Goal: Transaction & Acquisition: Book appointment/travel/reservation

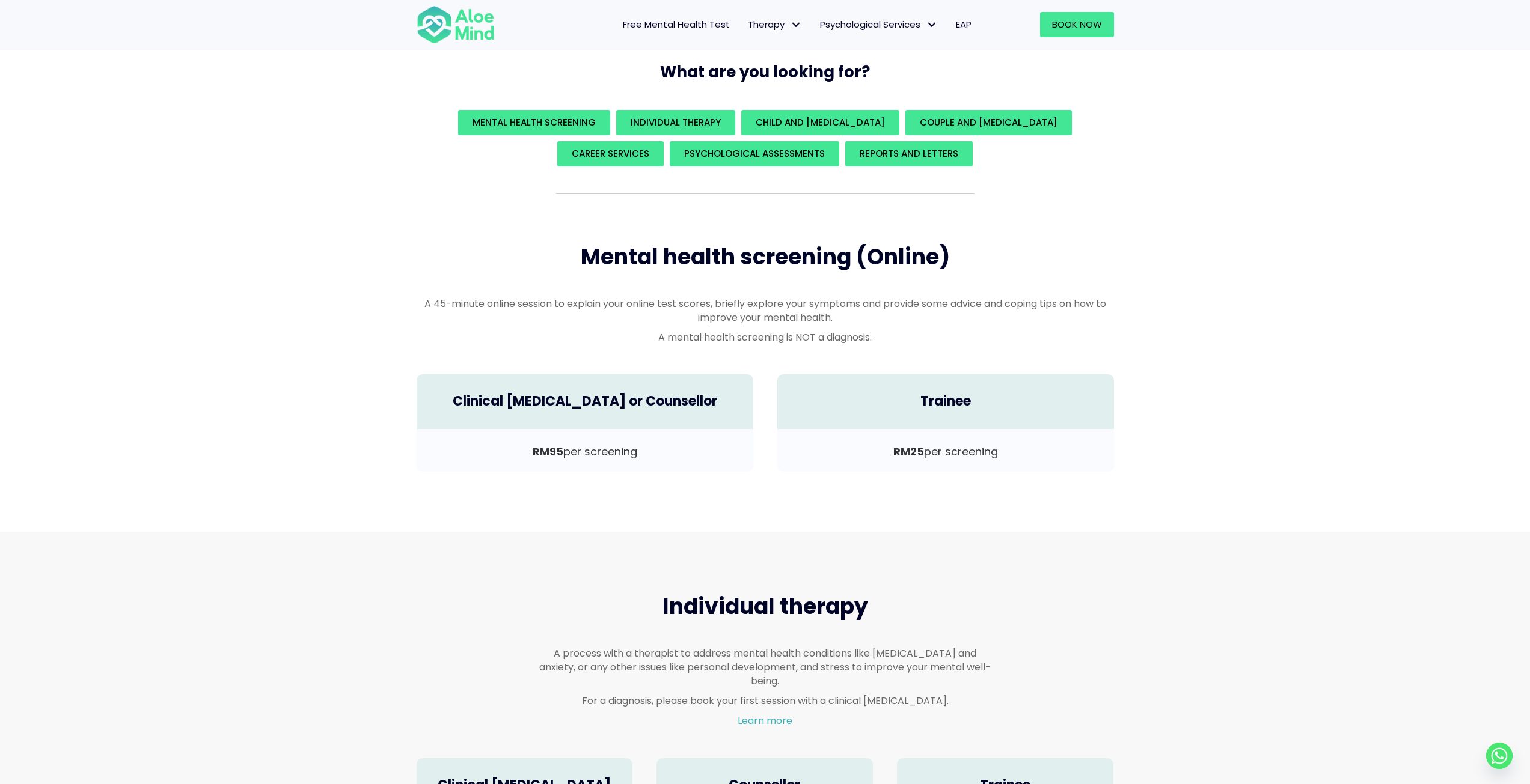
scroll to position [120, 0]
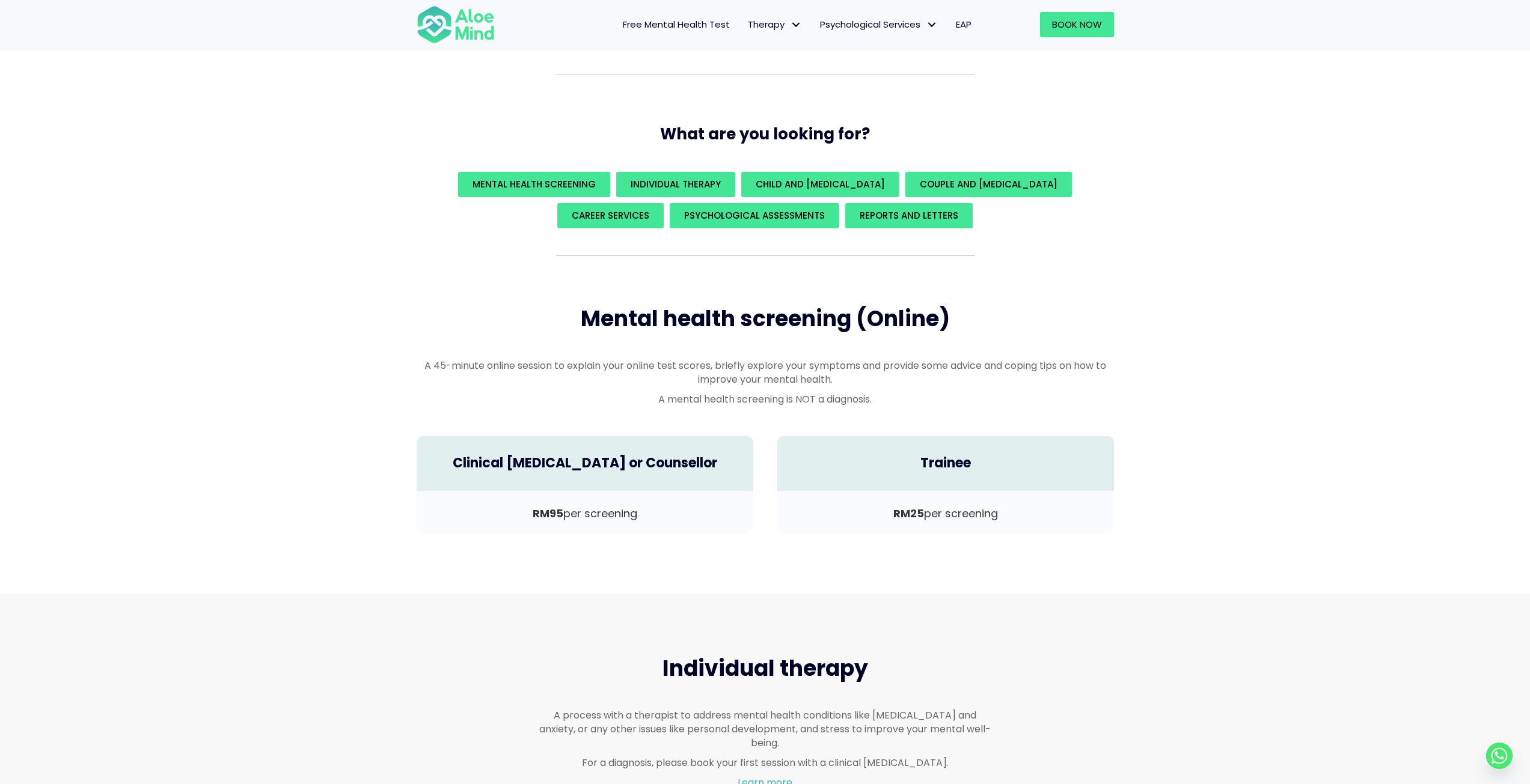
click at [708, 31] on span "Free Mental Health Test" at bounding box center [676, 24] width 107 height 13
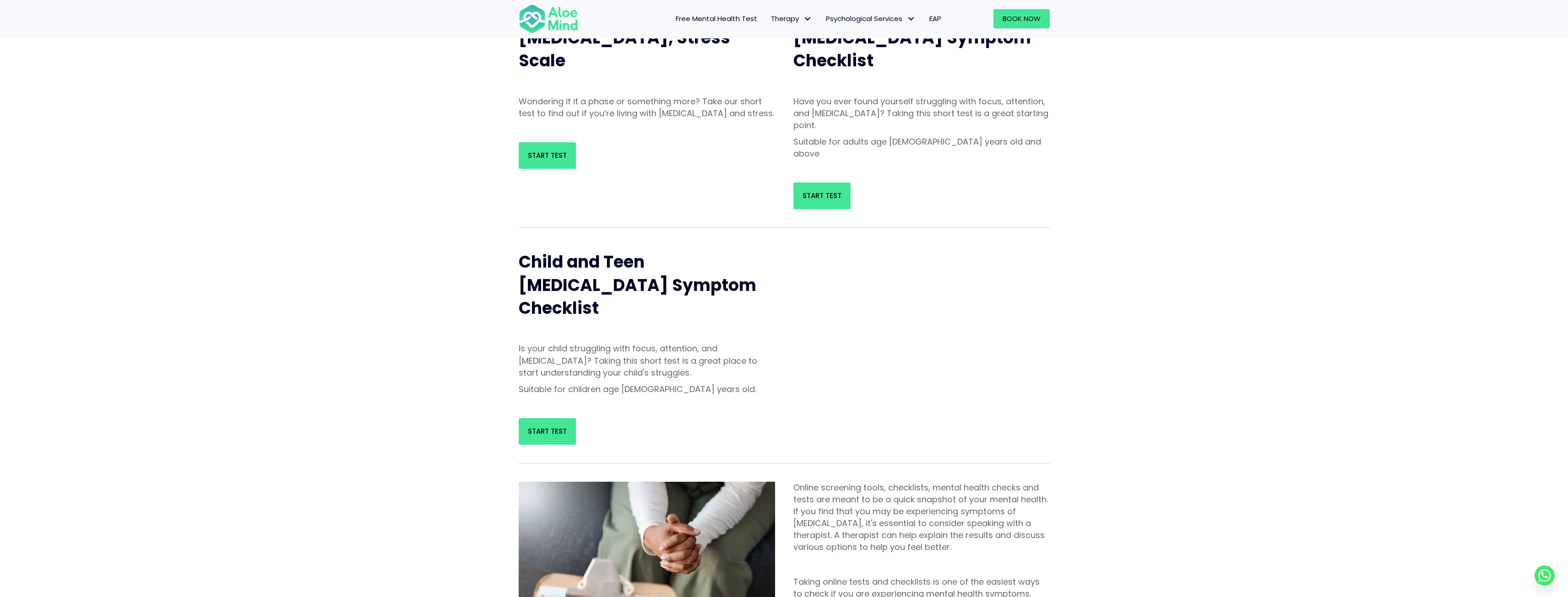
scroll to position [92, 0]
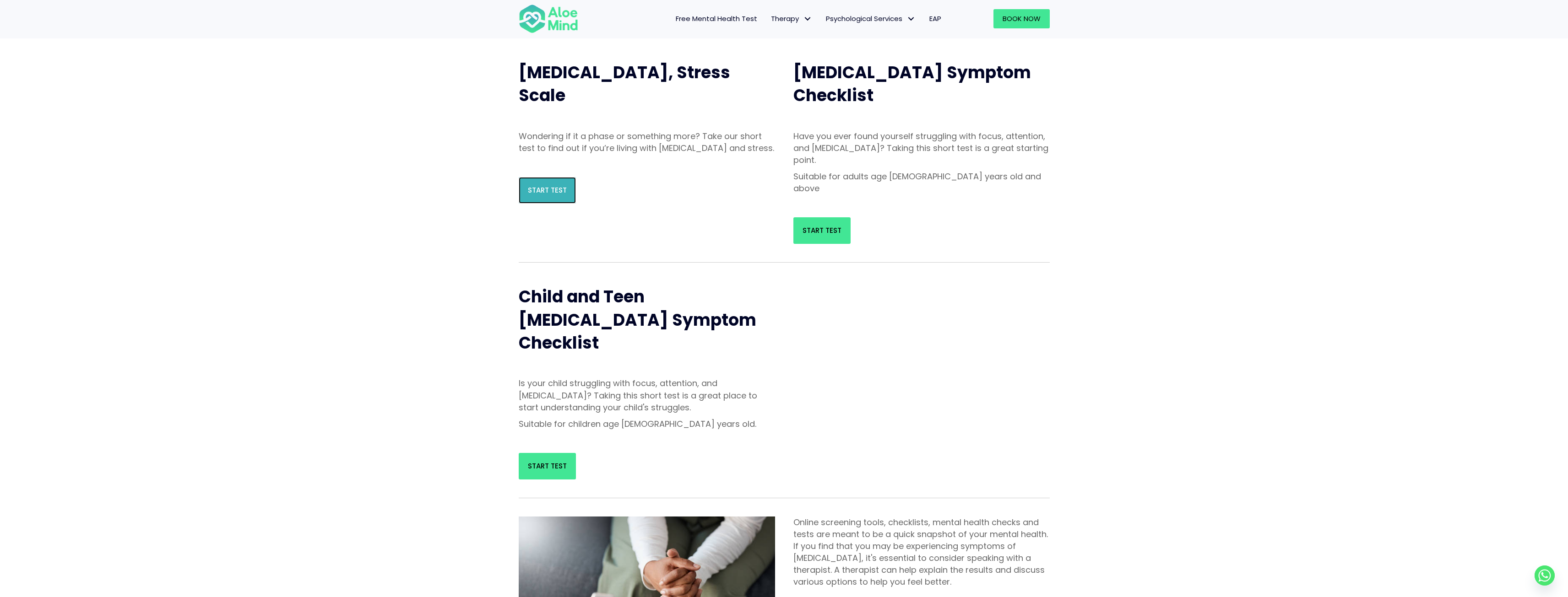
click at [555, 204] on link "Start Test" at bounding box center [547, 190] width 57 height 26
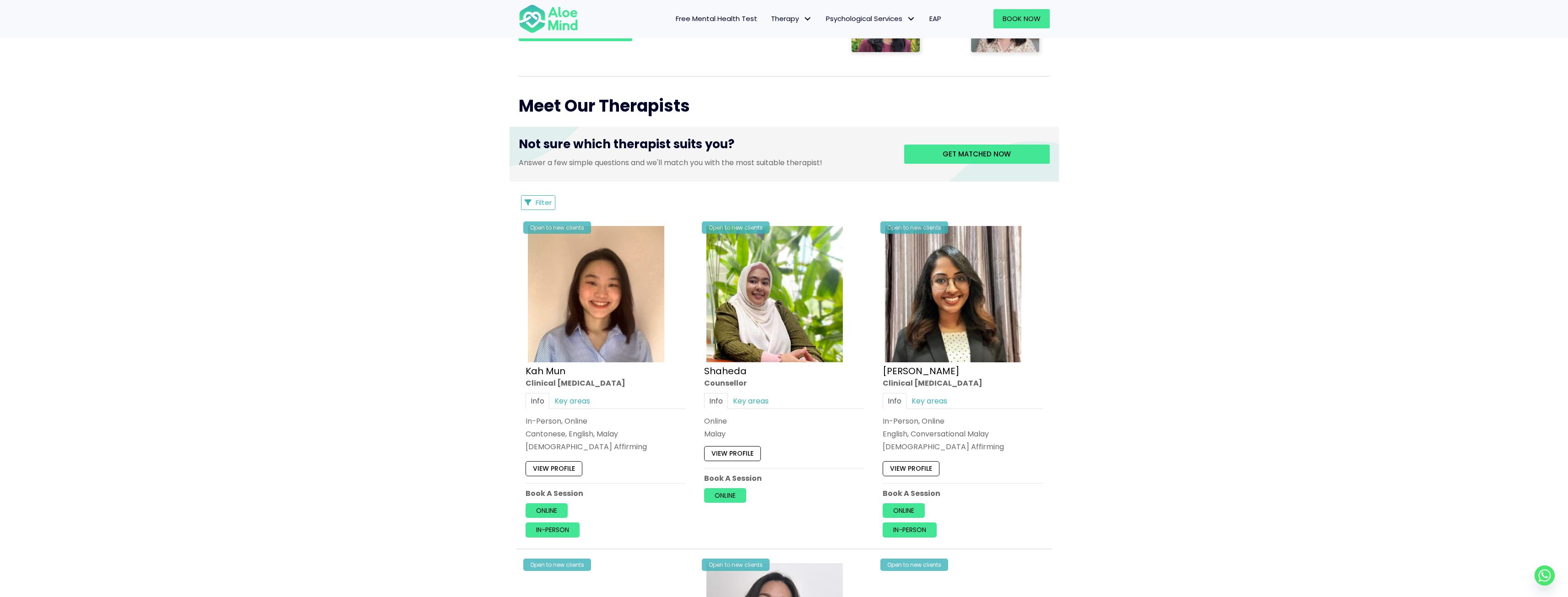
scroll to position [366, 0]
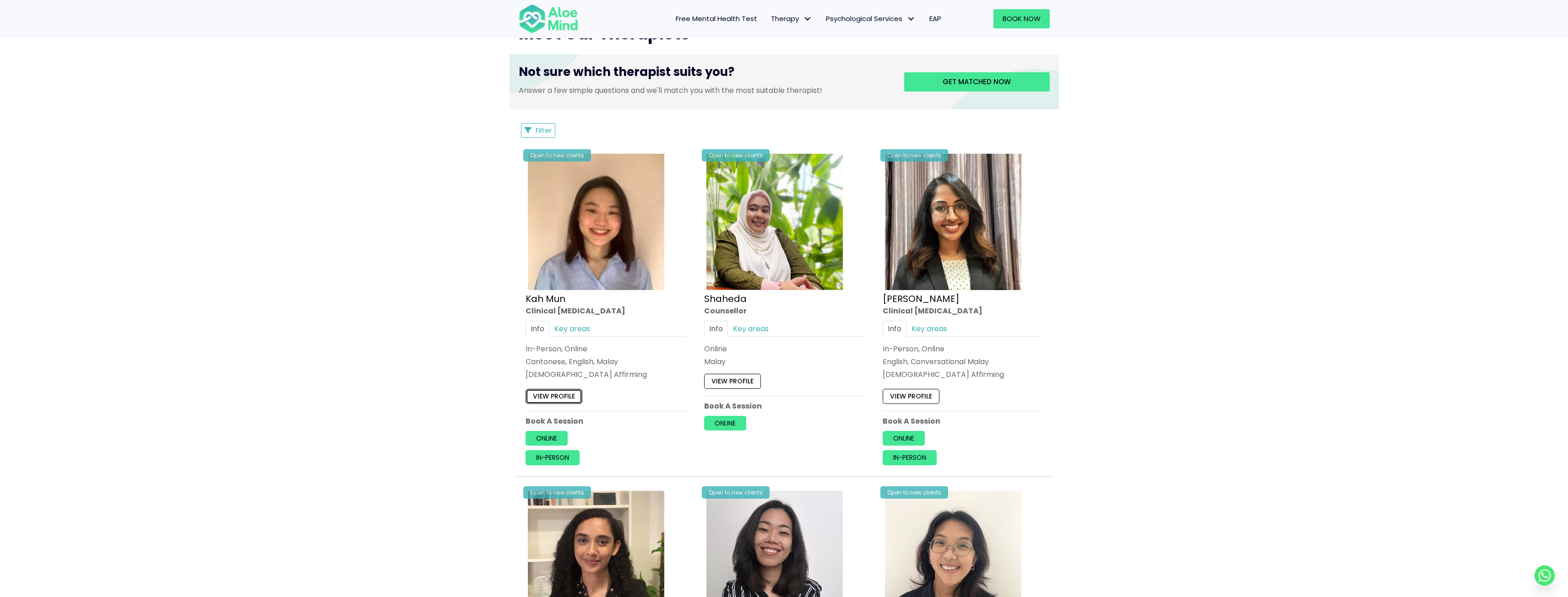
click at [563, 392] on link "View profile" at bounding box center [553, 396] width 56 height 15
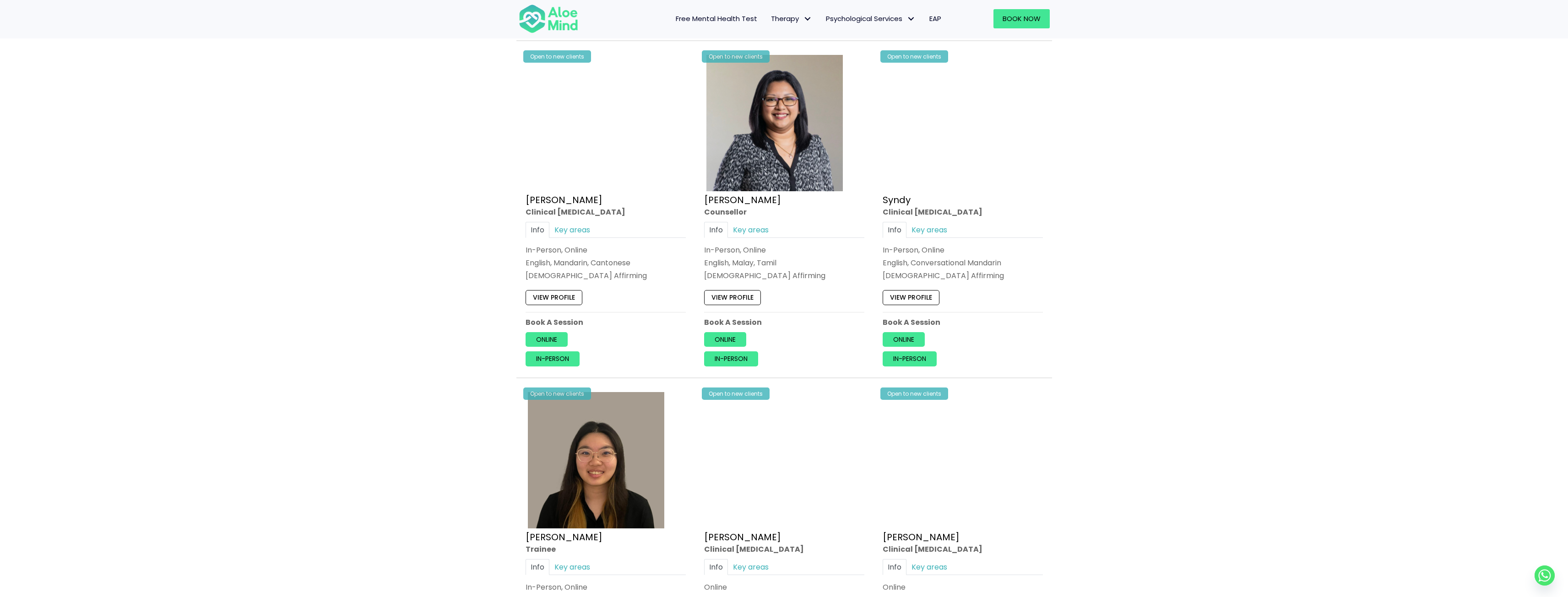
scroll to position [2151, 0]
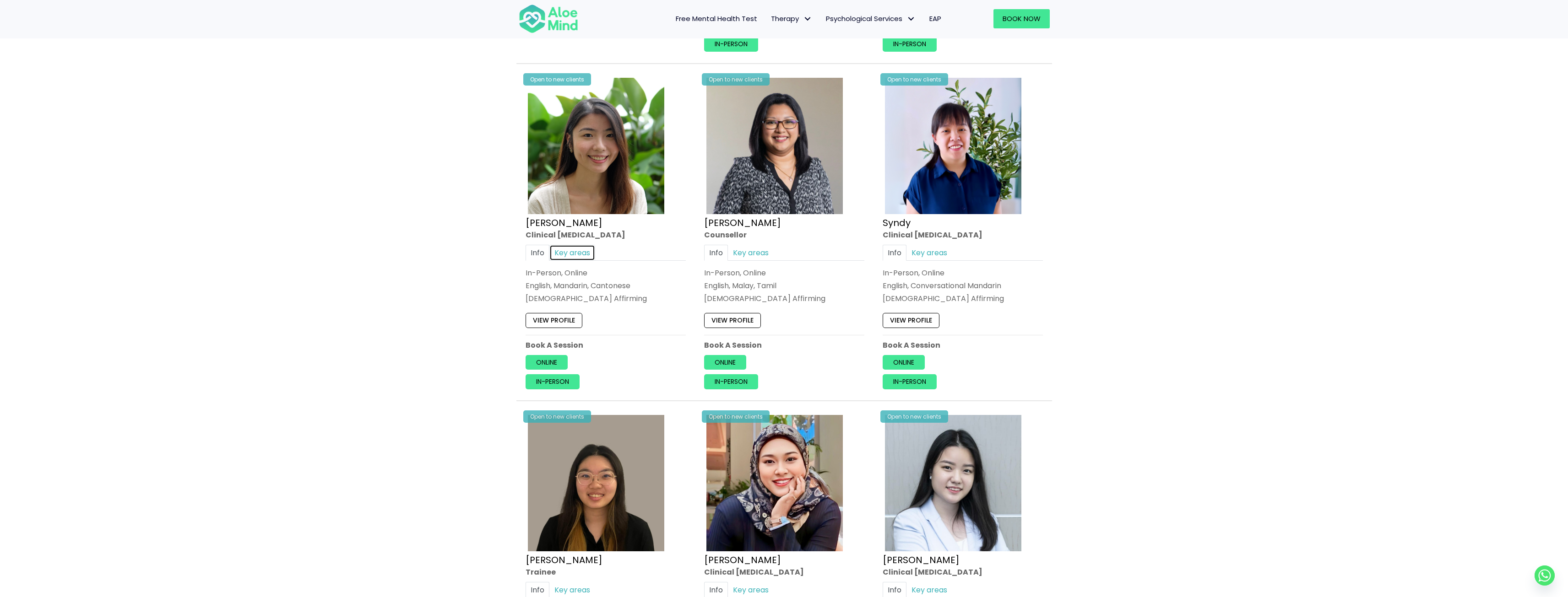
click at [564, 251] on link "Key areas" at bounding box center [572, 253] width 45 height 16
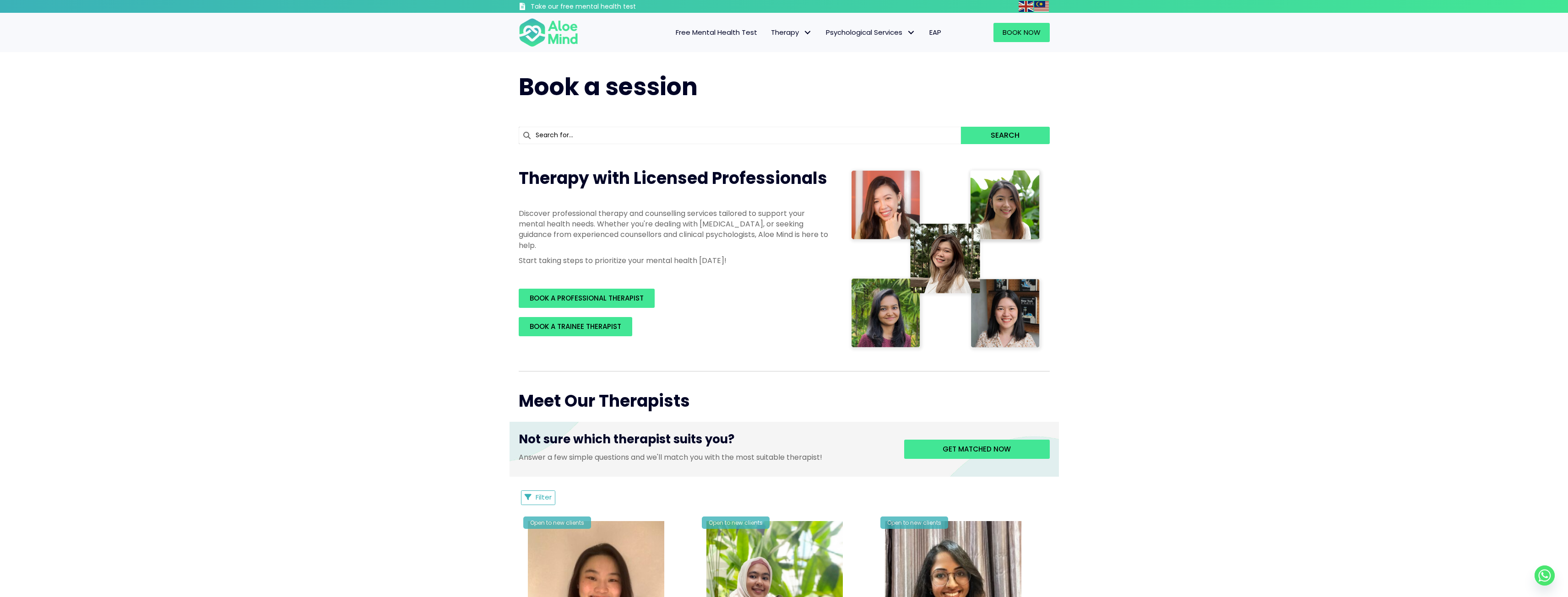
scroll to position [229, 0]
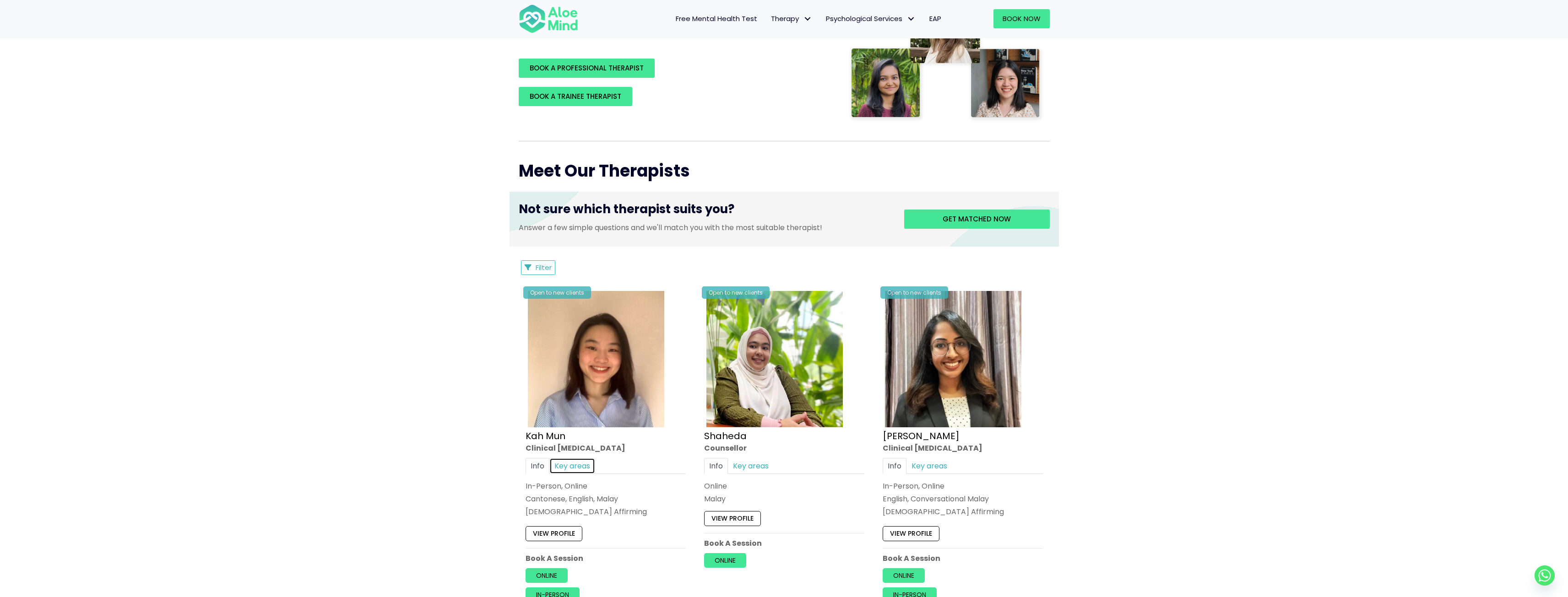
click at [578, 467] on link "Key areas" at bounding box center [572, 466] width 45 height 16
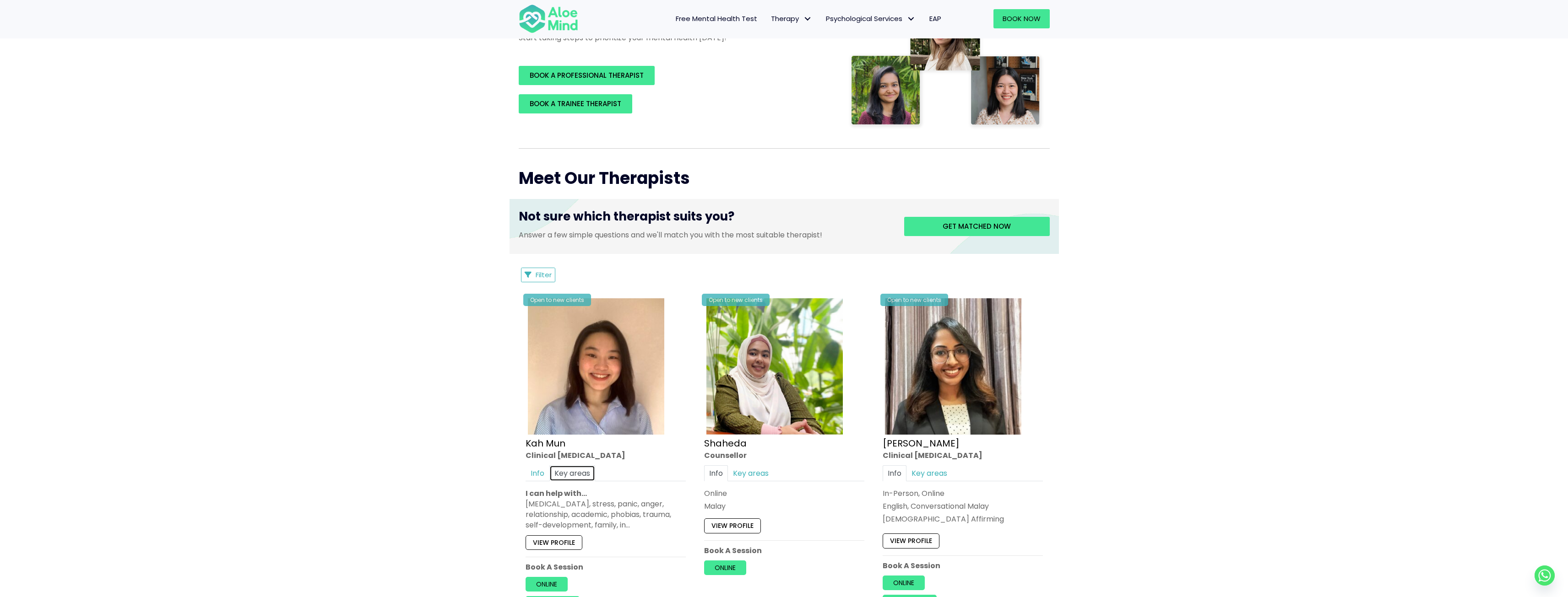
scroll to position [183, 0]
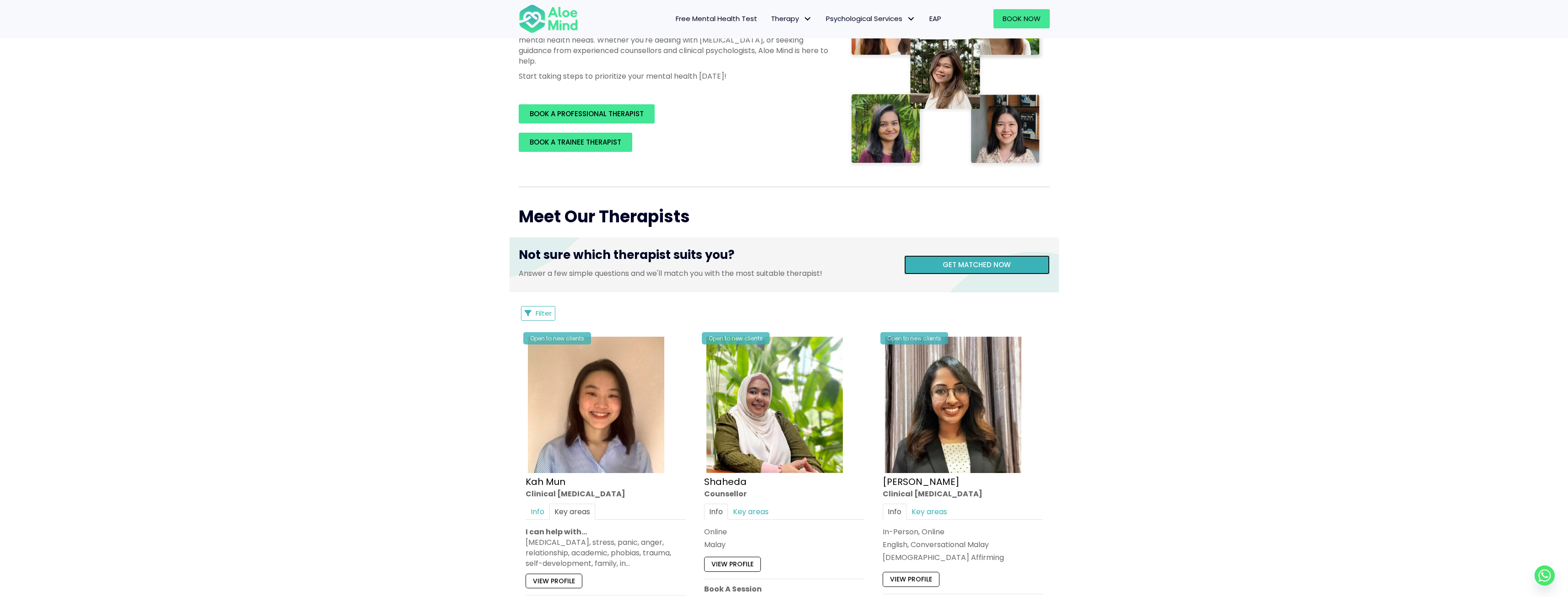
click at [926, 262] on link "Get matched now" at bounding box center [977, 265] width 146 height 19
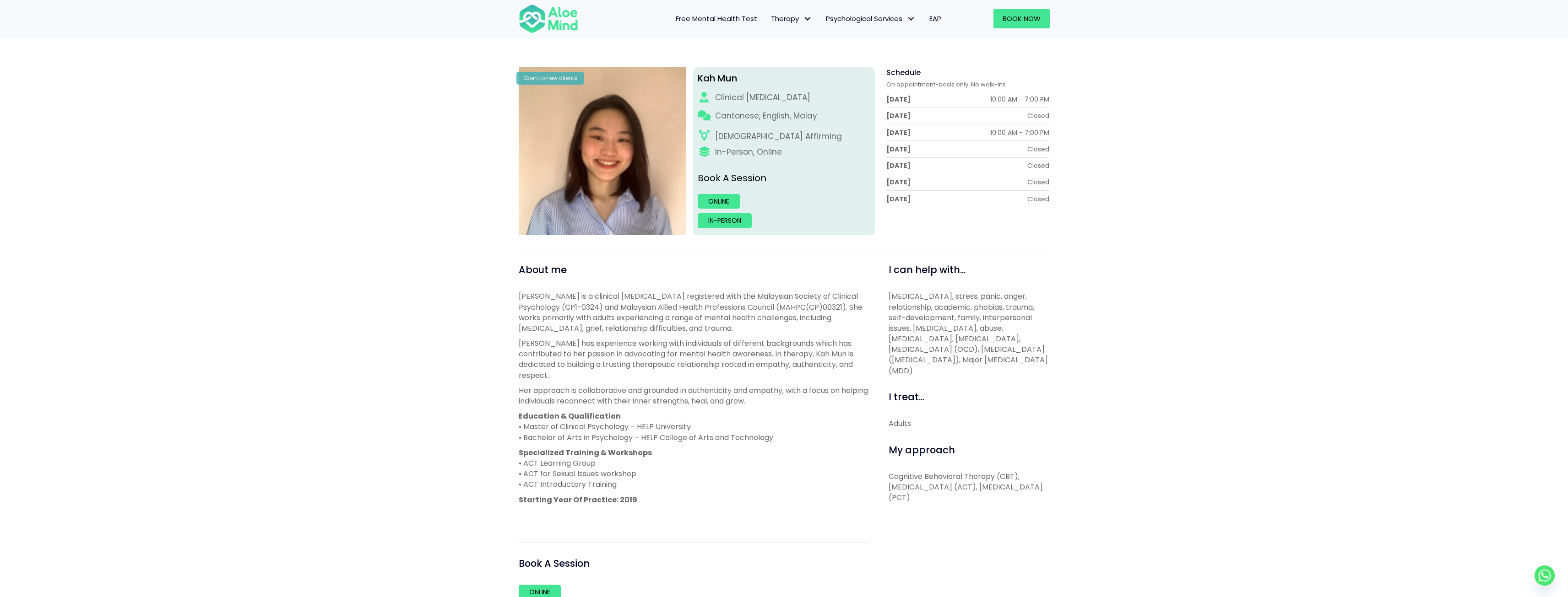
scroll to position [45, 0]
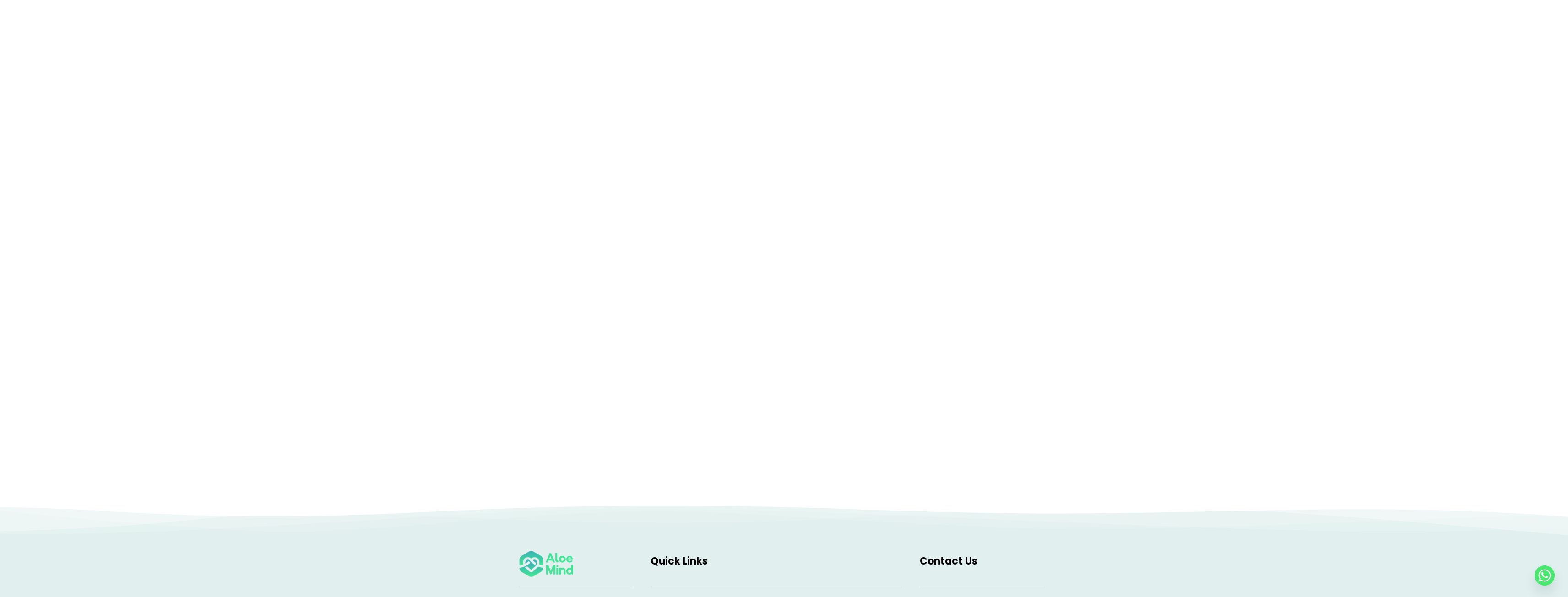
scroll to position [92, 0]
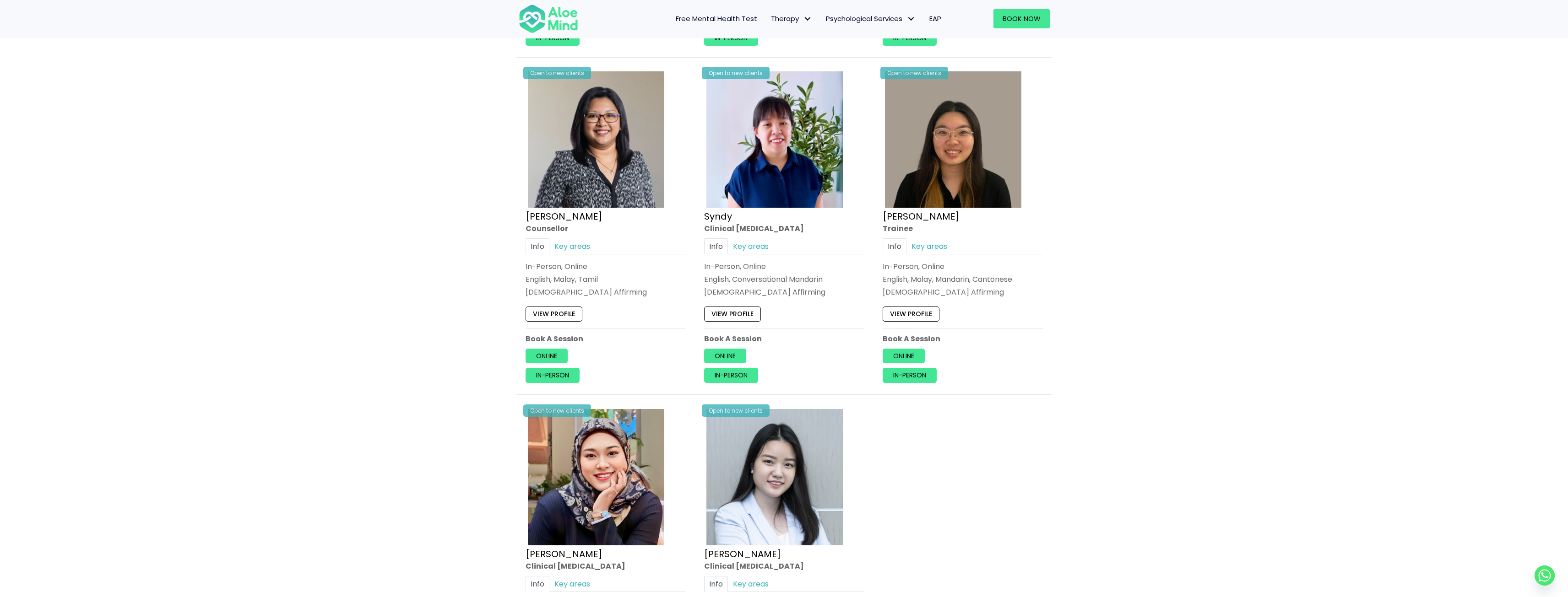
scroll to position [2151, 0]
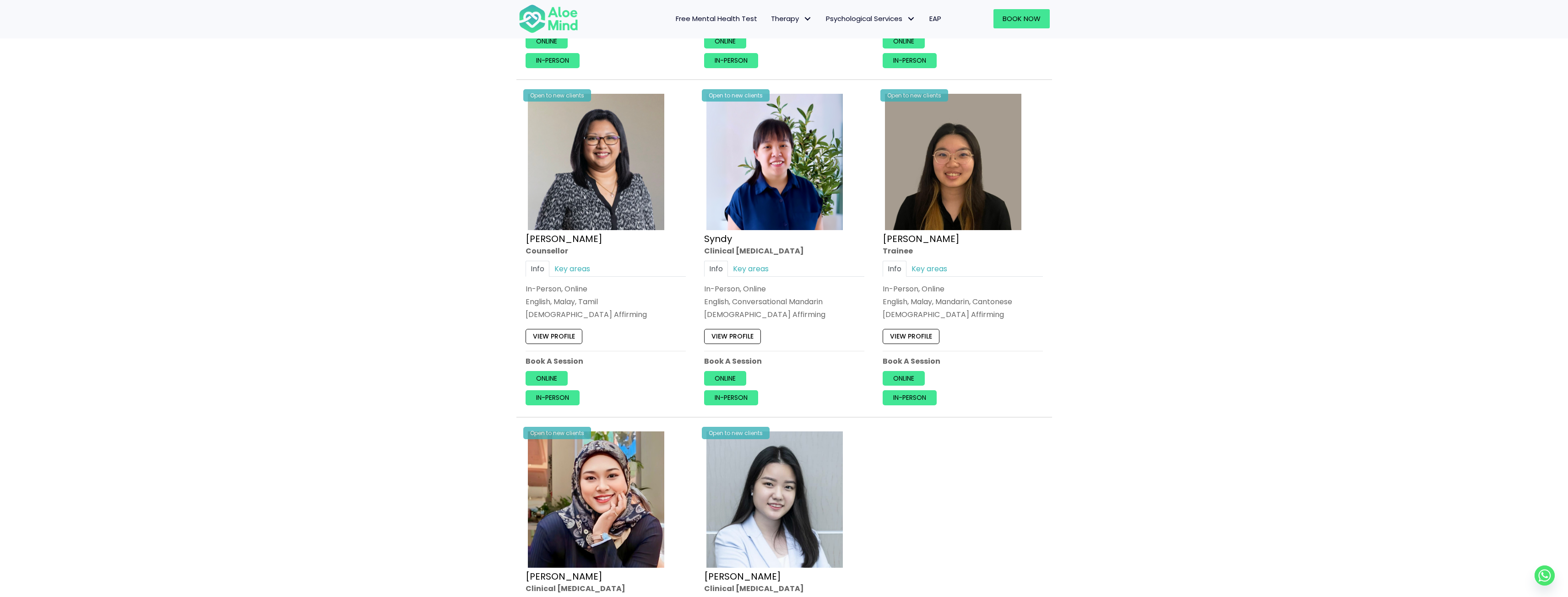
drag, startPoint x: 852, startPoint y: 268, endPoint x: 1135, endPoint y: 278, distance: 283.2
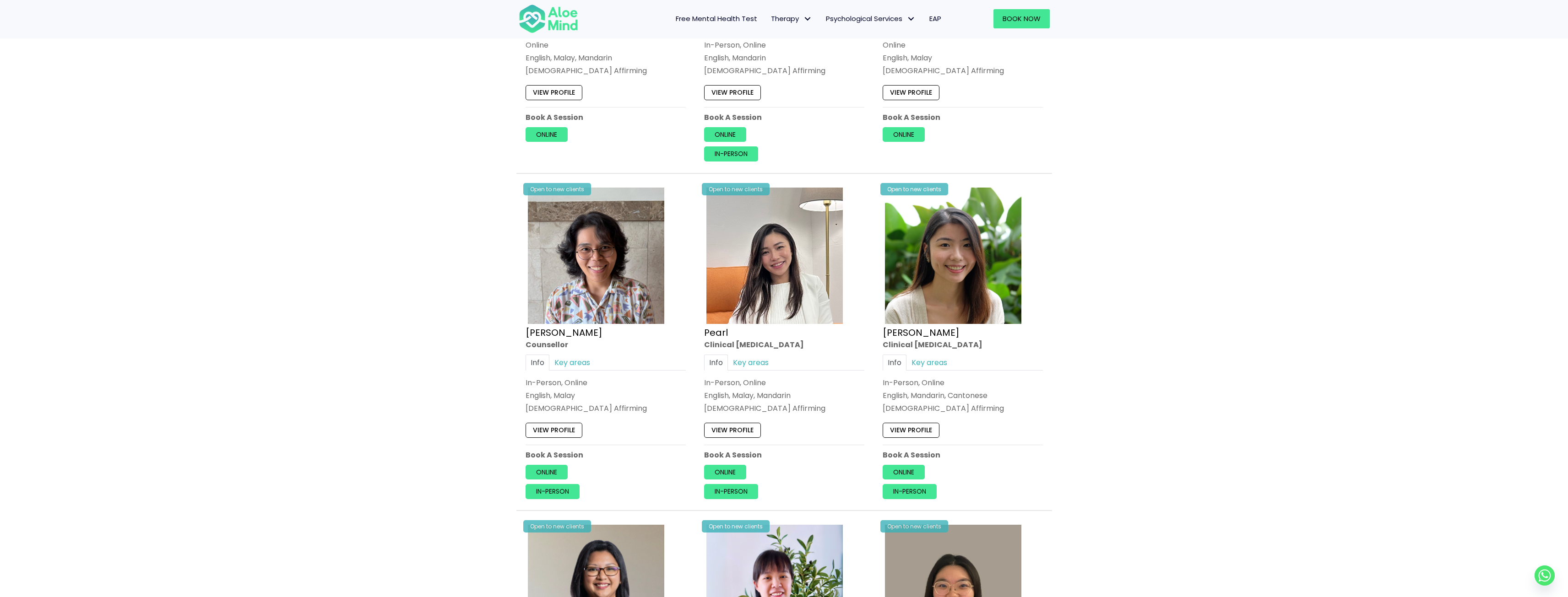
scroll to position [1739, 0]
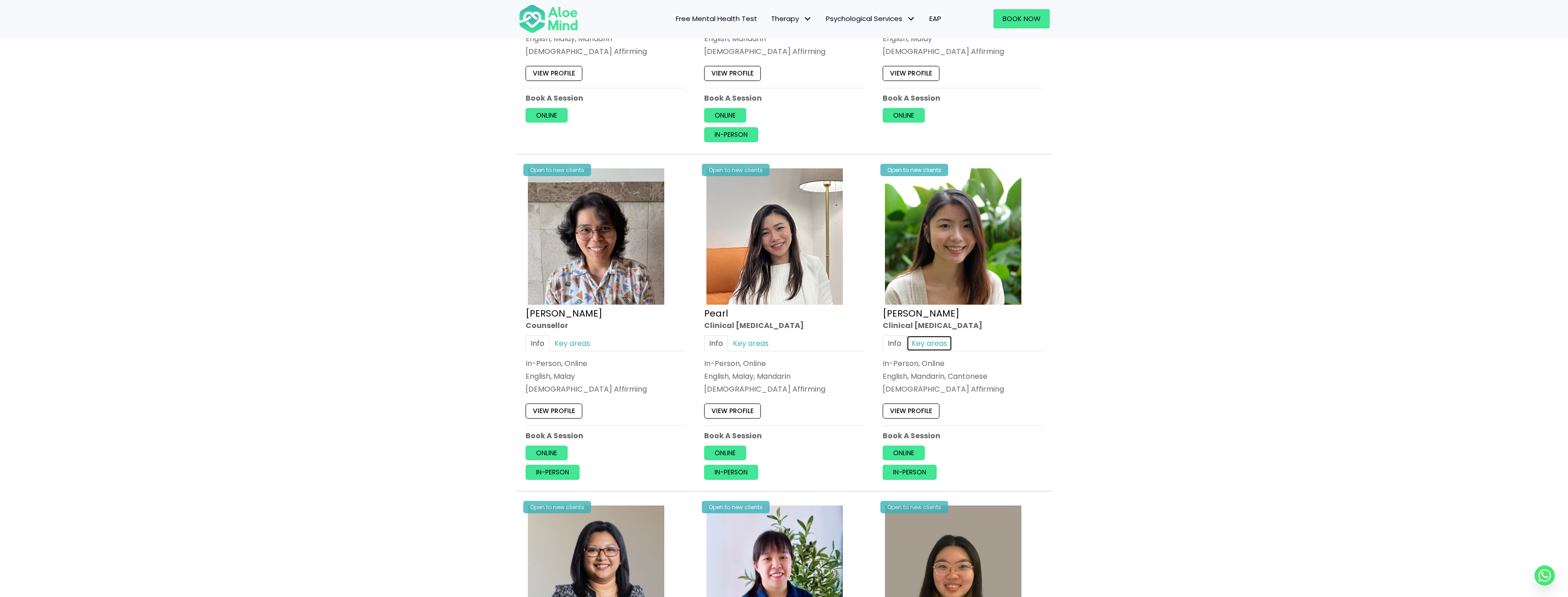
click at [936, 341] on link "Key areas" at bounding box center [929, 343] width 45 height 16
click at [897, 344] on link "Info" at bounding box center [895, 343] width 23 height 16
click at [925, 415] on link "View profile" at bounding box center [911, 411] width 56 height 15
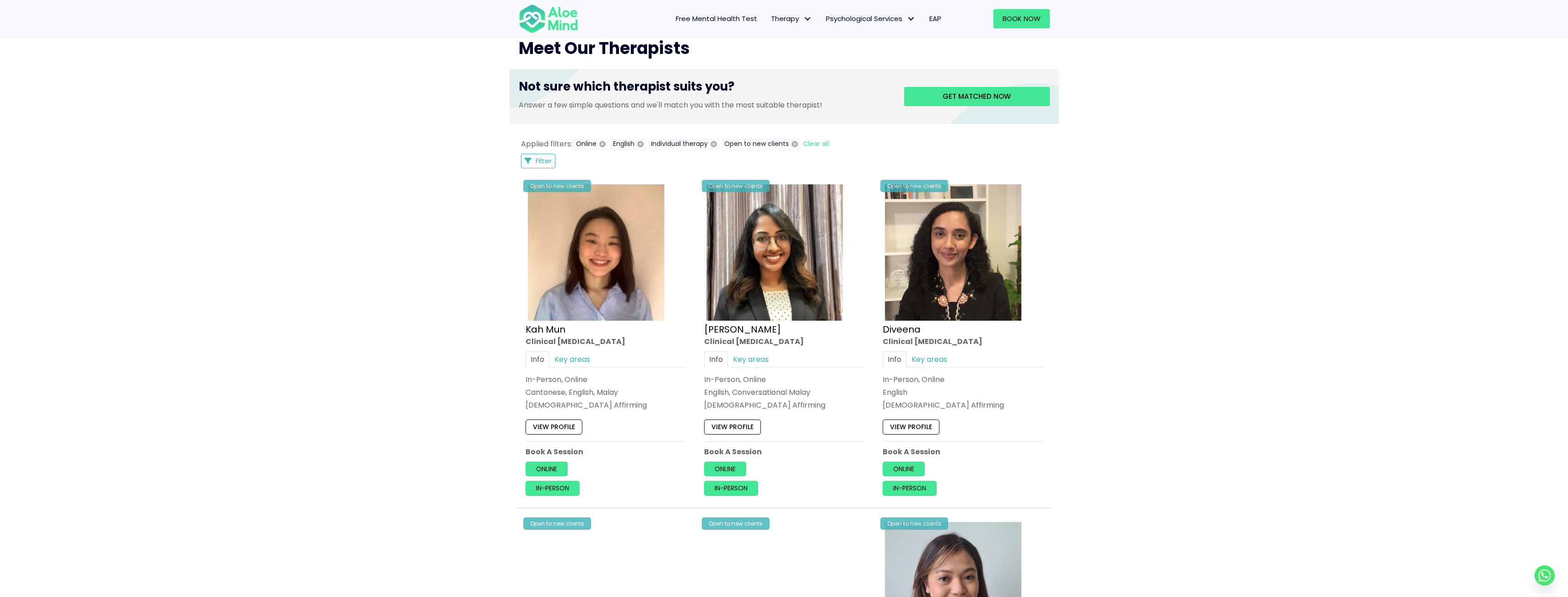
scroll to position [320, 0]
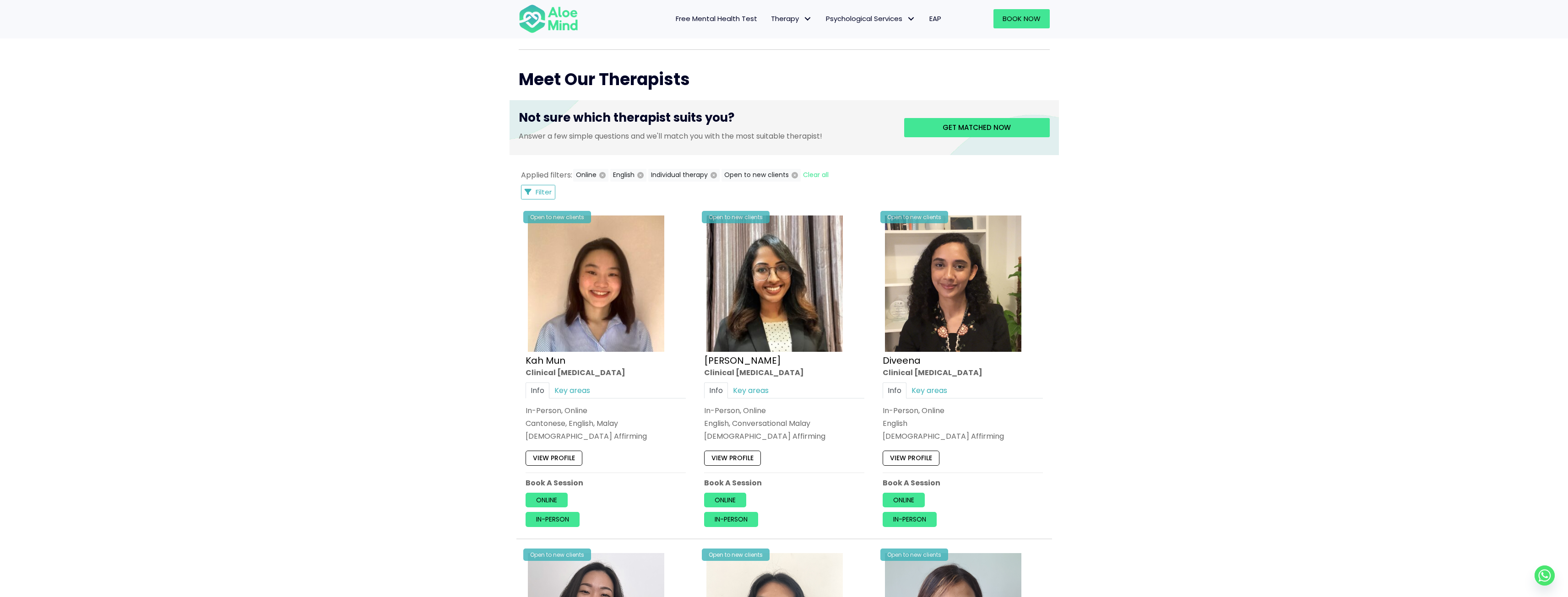
click at [564, 408] on div "In-Person, Online" at bounding box center [605, 411] width 160 height 10
click at [560, 454] on link "View profile" at bounding box center [553, 459] width 56 height 15
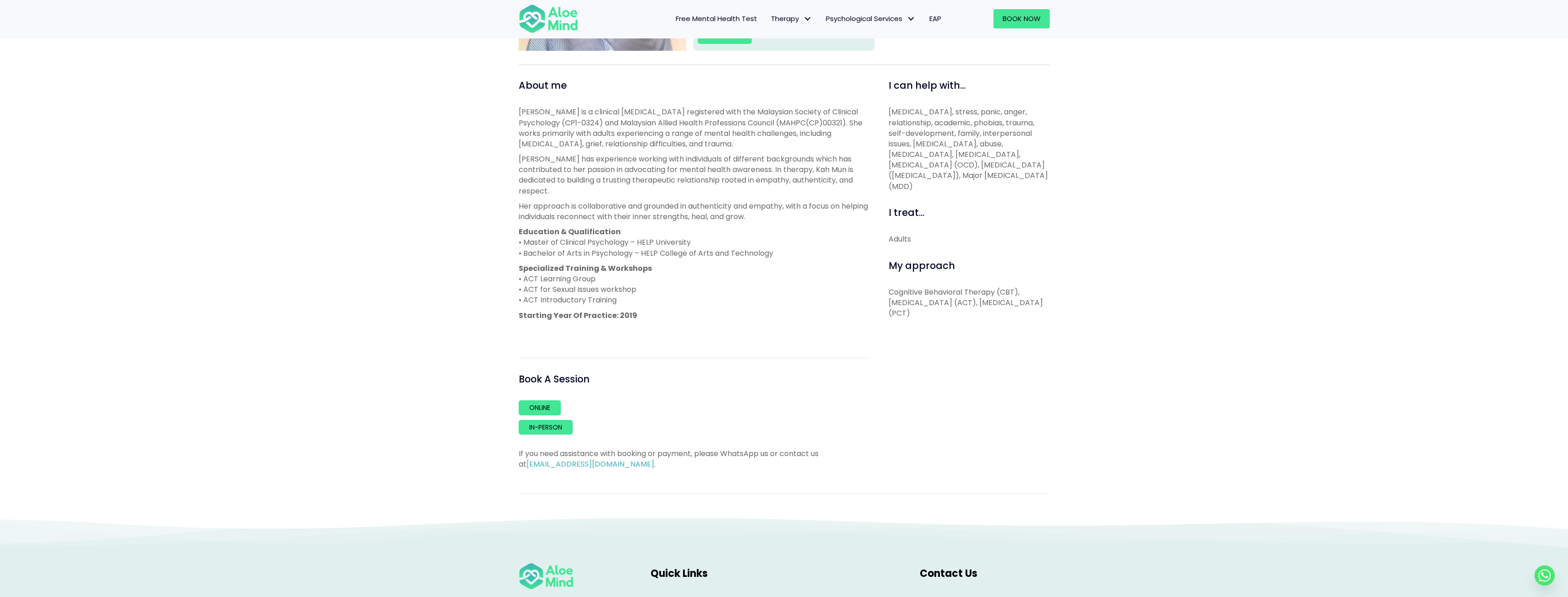
scroll to position [229, 0]
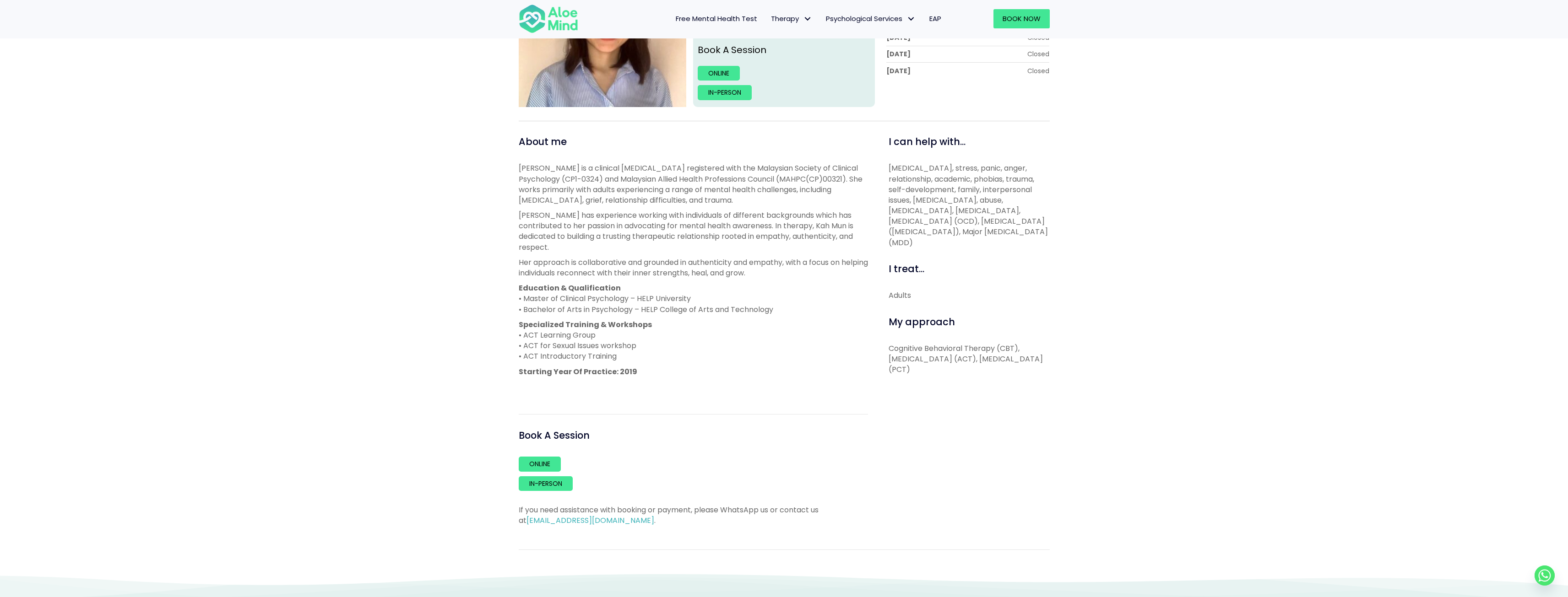
drag, startPoint x: 418, startPoint y: 52, endPoint x: 459, endPoint y: 319, distance: 270.1
click at [459, 319] on div "Kah Mun Open to new clients [PERSON_NAME] Clinical [MEDICAL_DATA] Cantonese, En…" at bounding box center [784, 241] width 1568 height 664
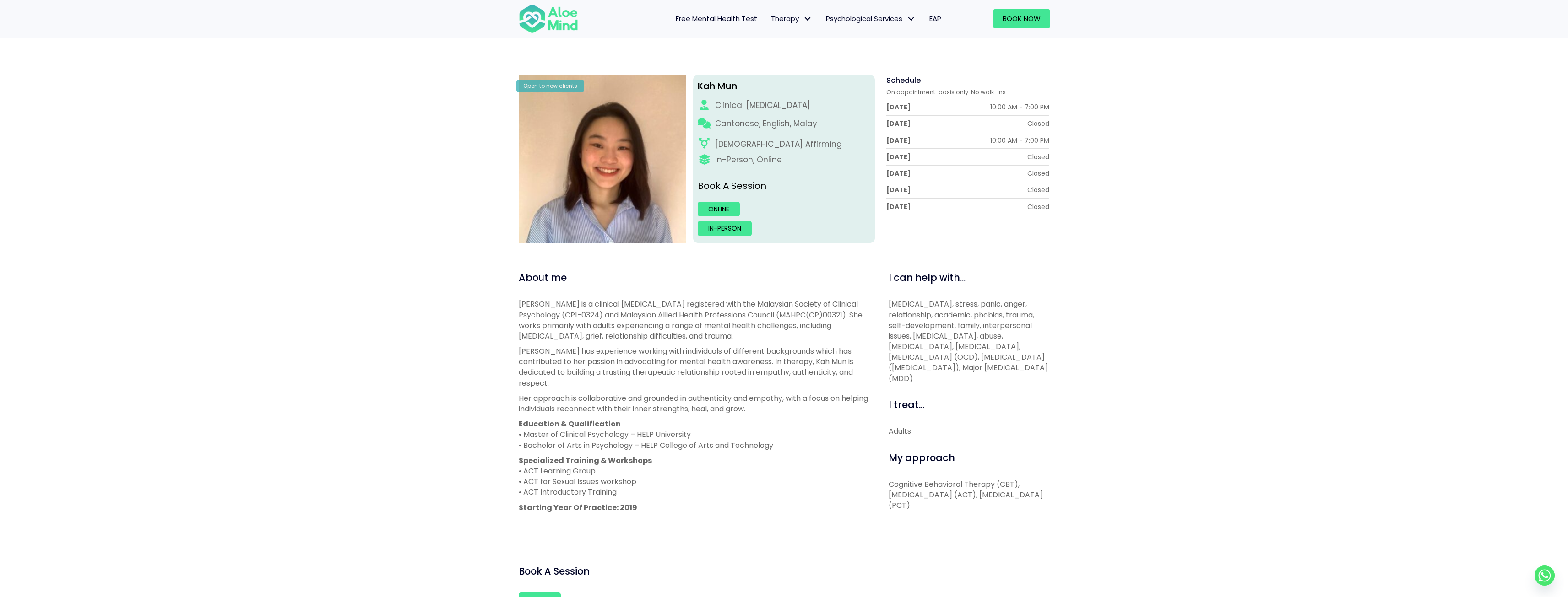
scroll to position [92, 0]
click at [720, 210] on link "Online" at bounding box center [718, 210] width 42 height 15
